Goal: Task Accomplishment & Management: Use online tool/utility

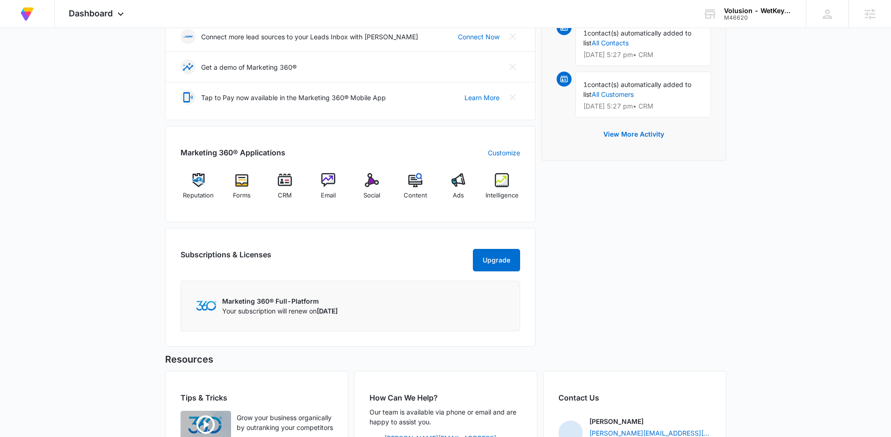
scroll to position [264, 0]
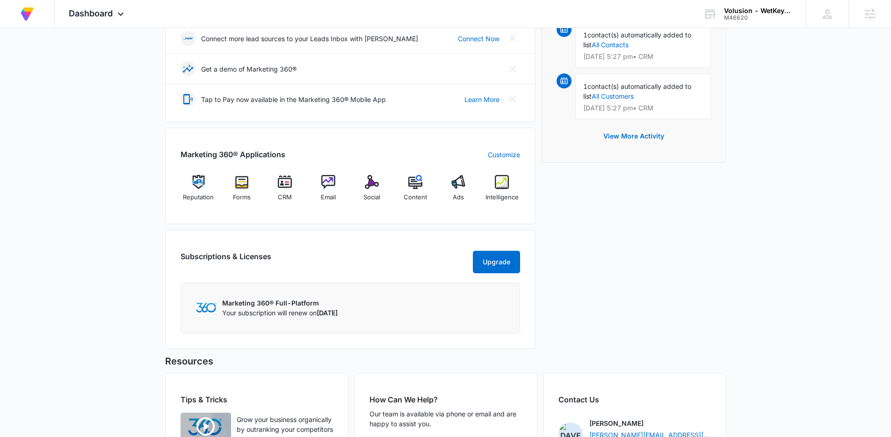
click at [355, 230] on div "Subscriptions & Licenses Upgrade Marketing 360® Full-Platform Your subscription…" at bounding box center [350, 289] width 370 height 119
click at [332, 180] on img at bounding box center [328, 182] width 14 height 14
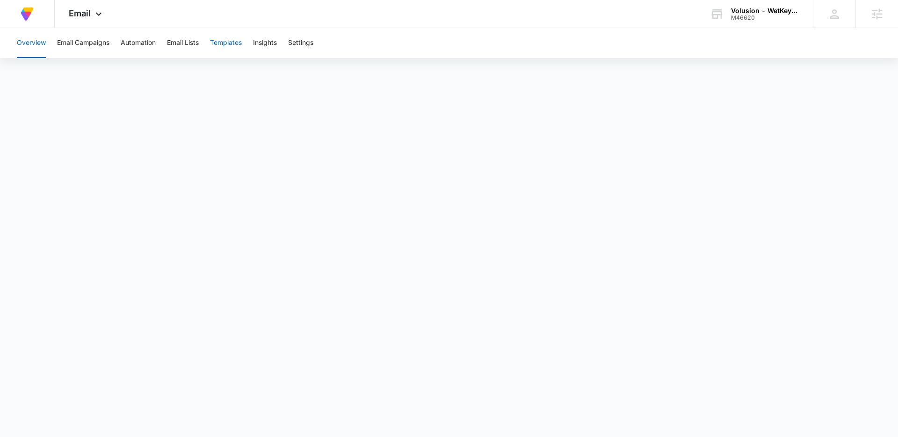
click at [236, 46] on button "Templates" at bounding box center [226, 43] width 32 height 30
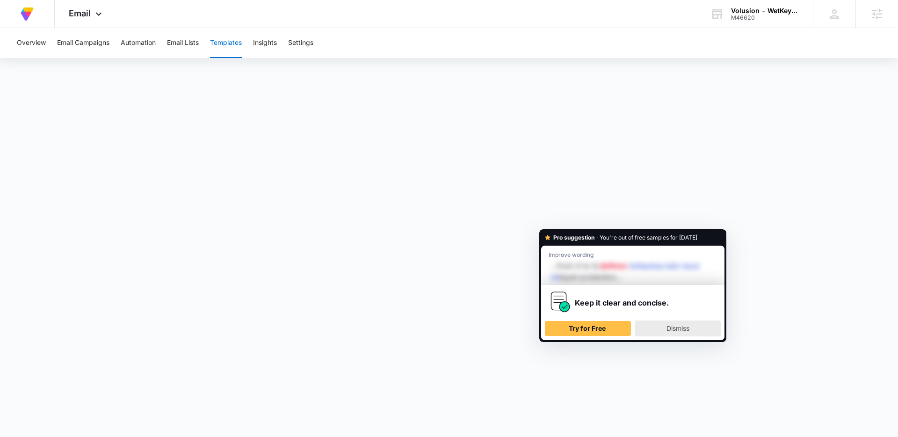
click at [679, 329] on span "Dismiss" at bounding box center [677, 328] width 23 height 8
